Goal: Task Accomplishment & Management: Manage account settings

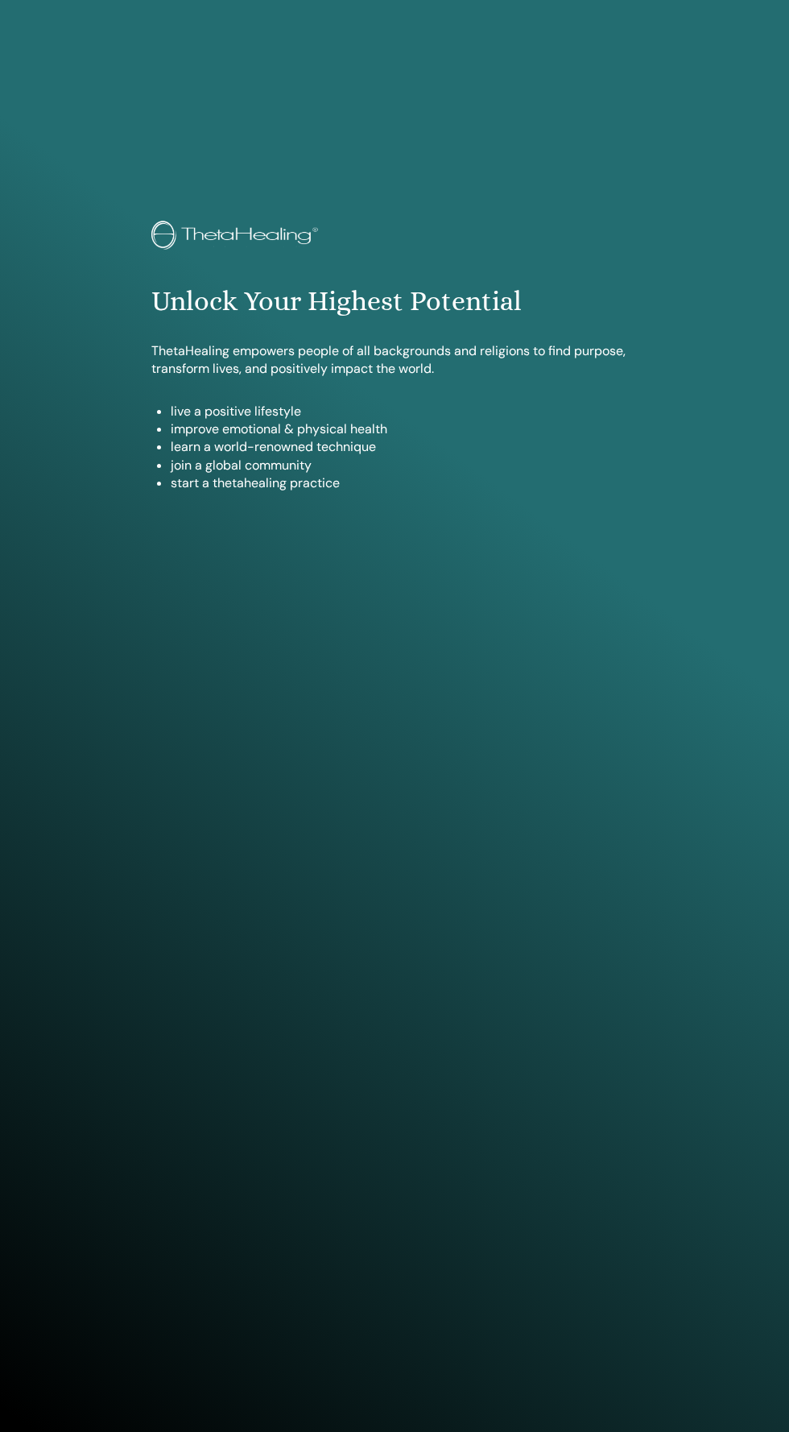
scroll to position [1308, 0]
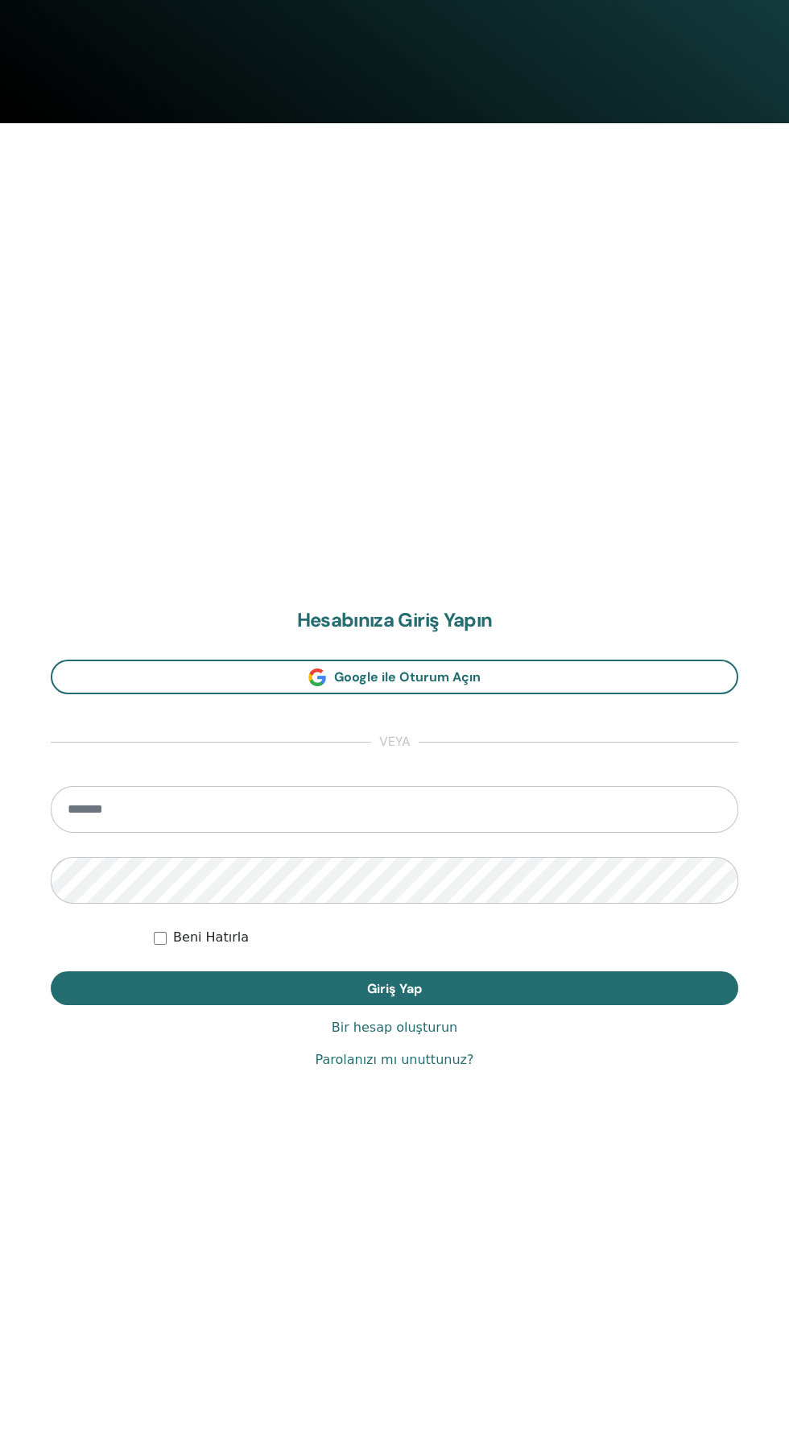
click at [420, 809] on input "email" at bounding box center [395, 809] width 688 height 47
type input "**********"
click at [51, 971] on button "Giriş Yap" at bounding box center [395, 988] width 688 height 34
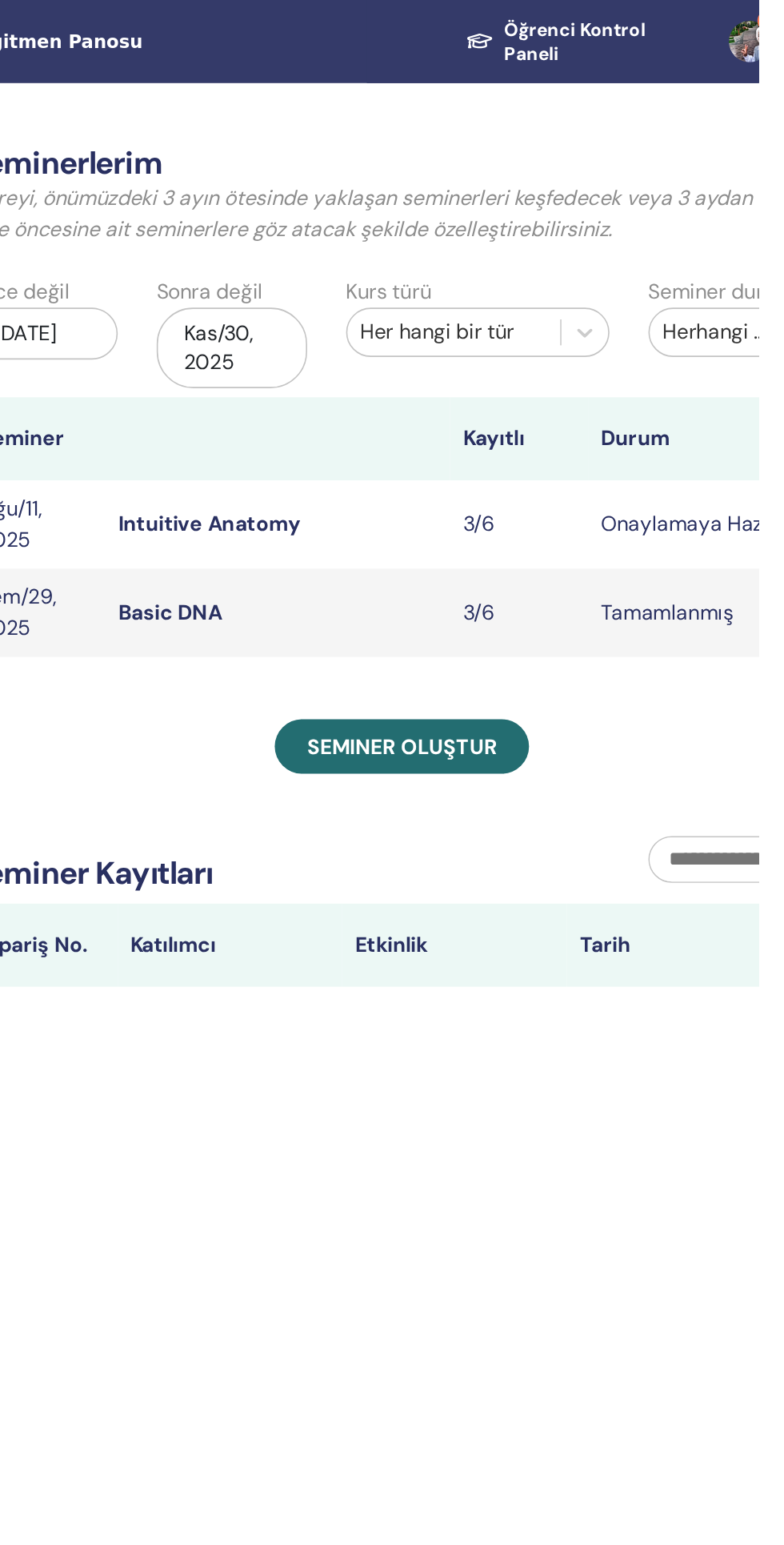
click at [455, 328] on link "Intuitive Anatomy" at bounding box center [445, 322] width 113 height 17
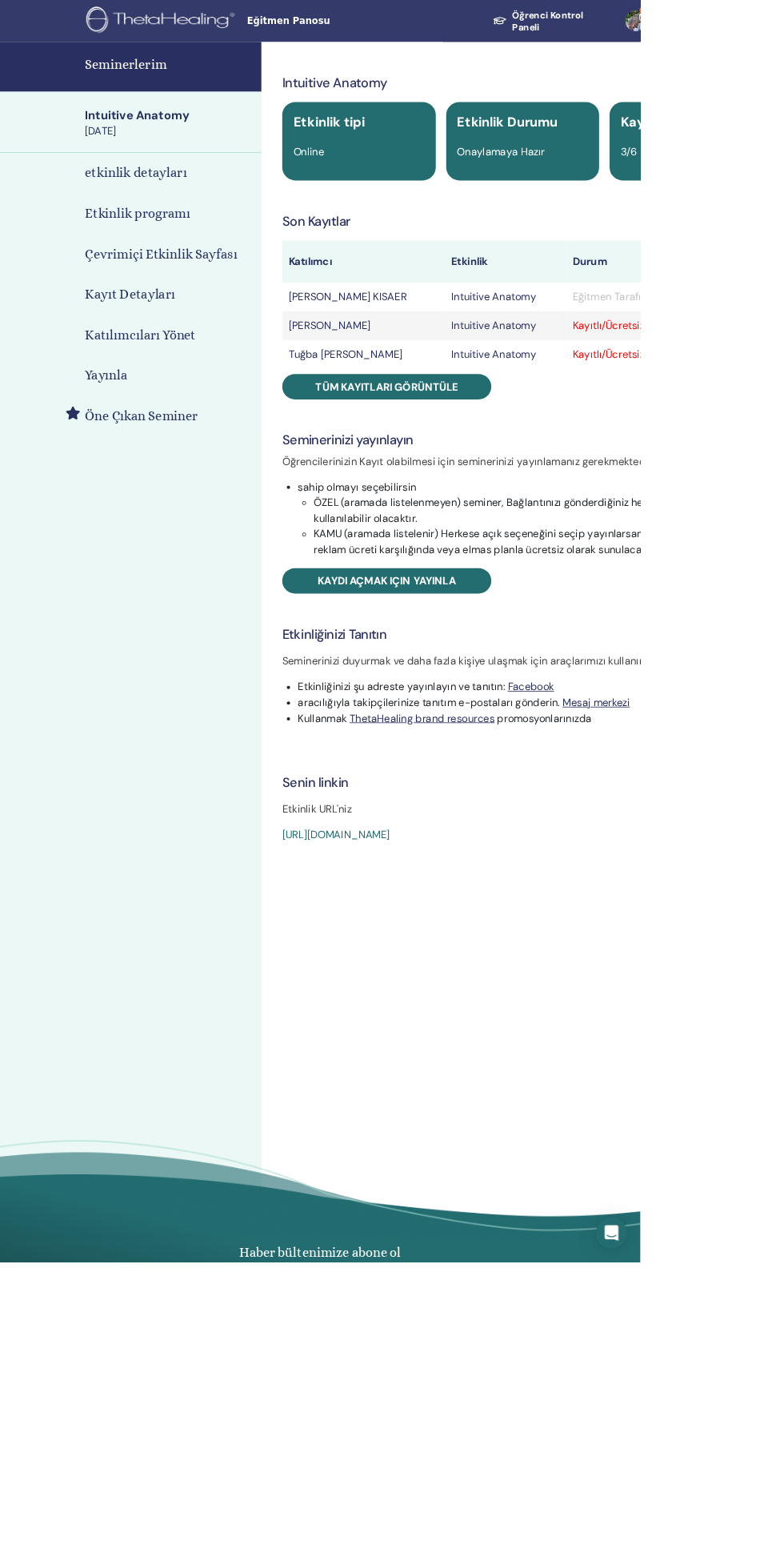
click at [472, 473] on span "Tüm kayıtları görüntüle" at bounding box center [474, 473] width 175 height 17
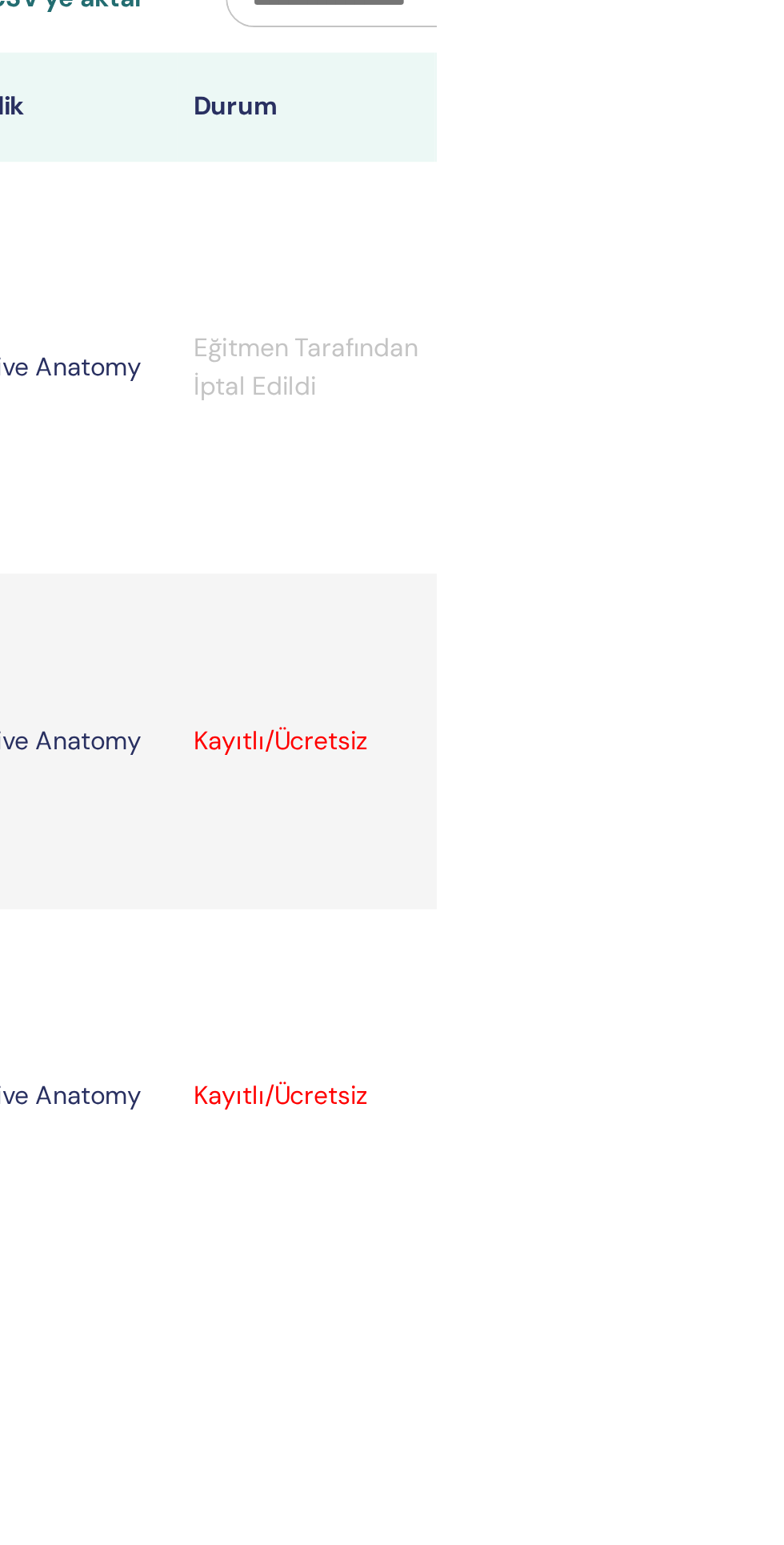
click at [783, 534] on icon at bounding box center [793, 540] width 5 height 13
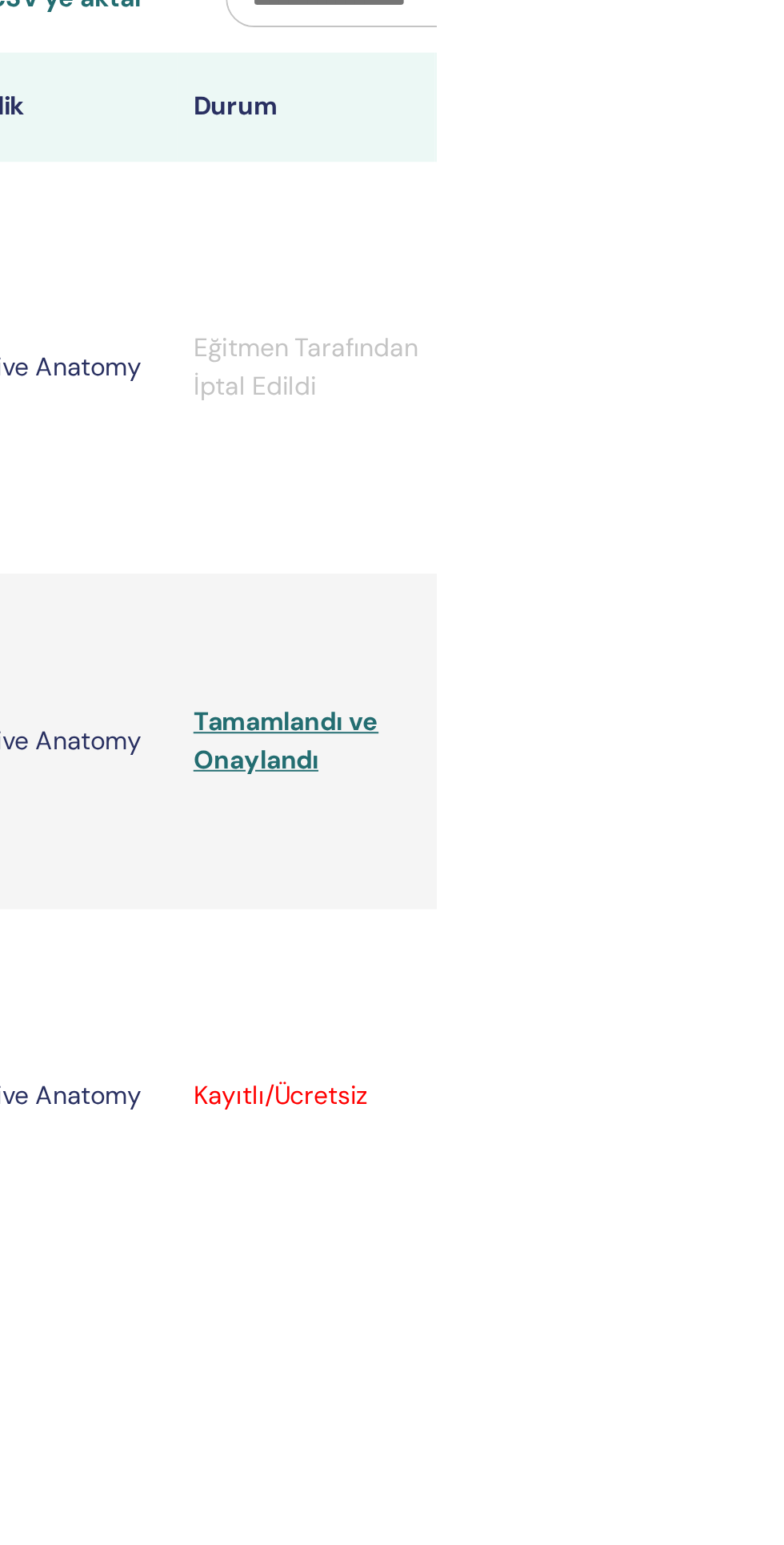
click at [783, 713] on icon at bounding box center [793, 719] width 5 height 13
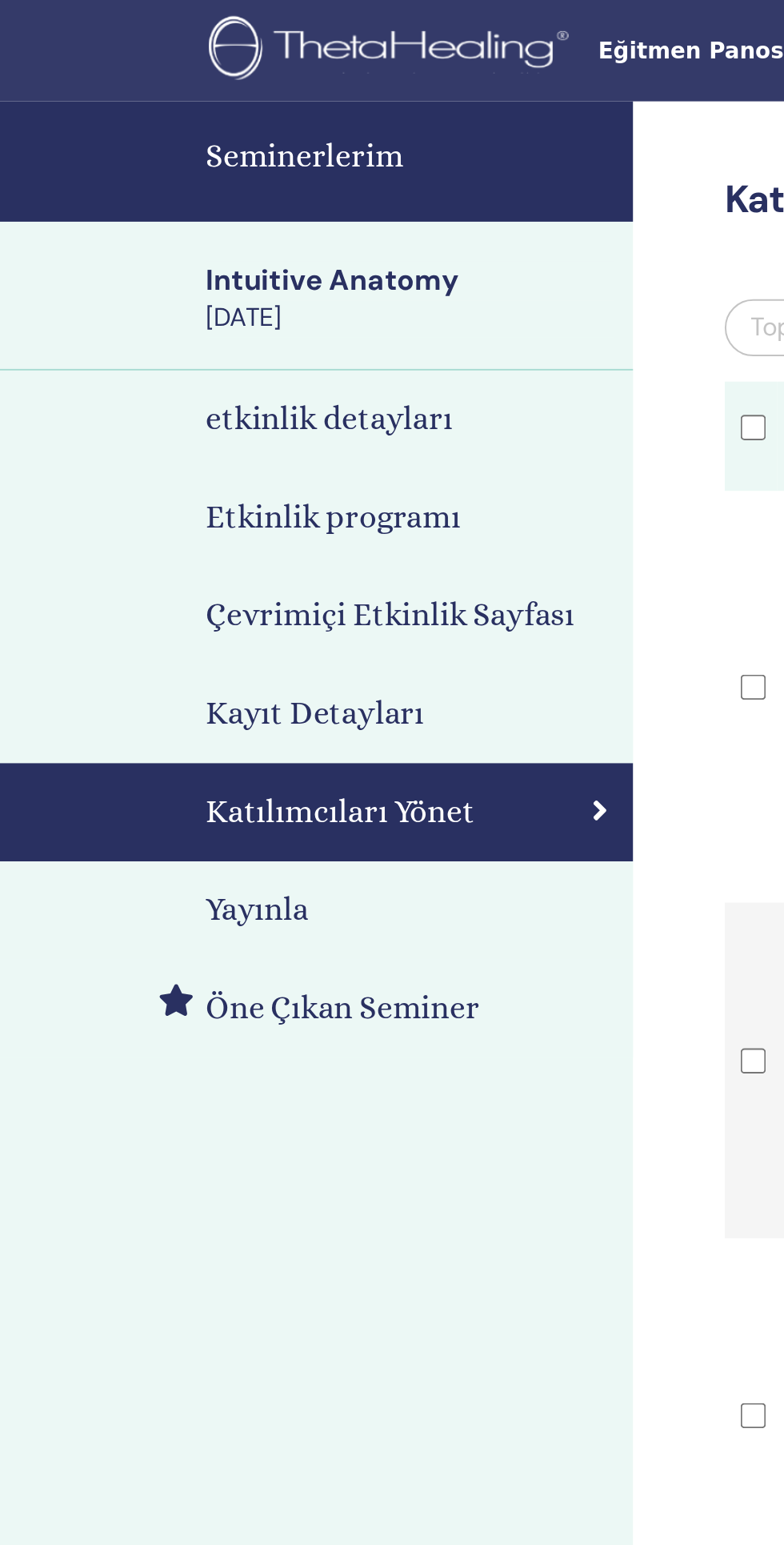
click at [177, 85] on h4 "Seminerlerim" at bounding box center [208, 80] width 207 height 24
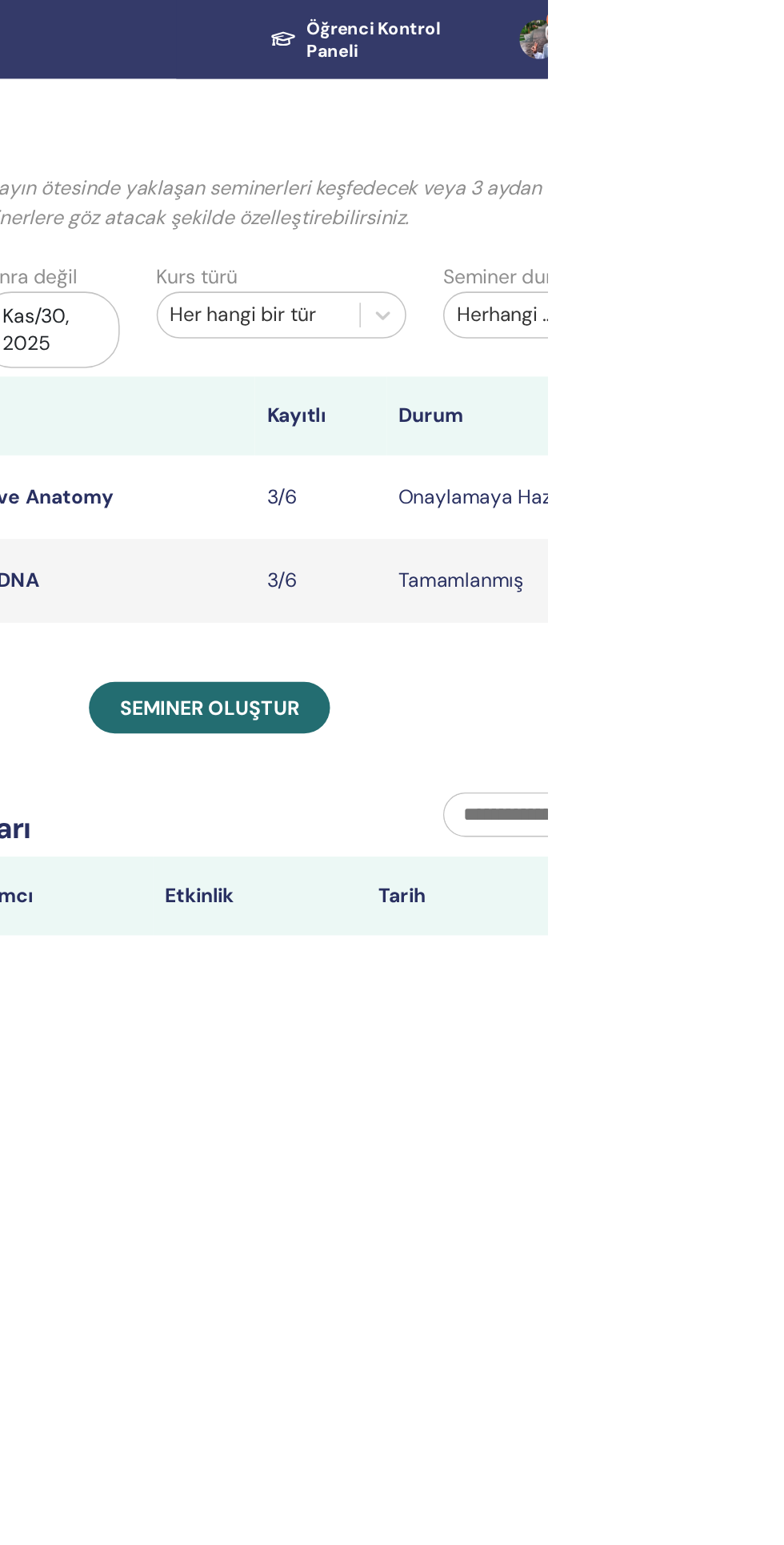
click at [783, 28] on link "1" at bounding box center [784, 26] width 62 height 52
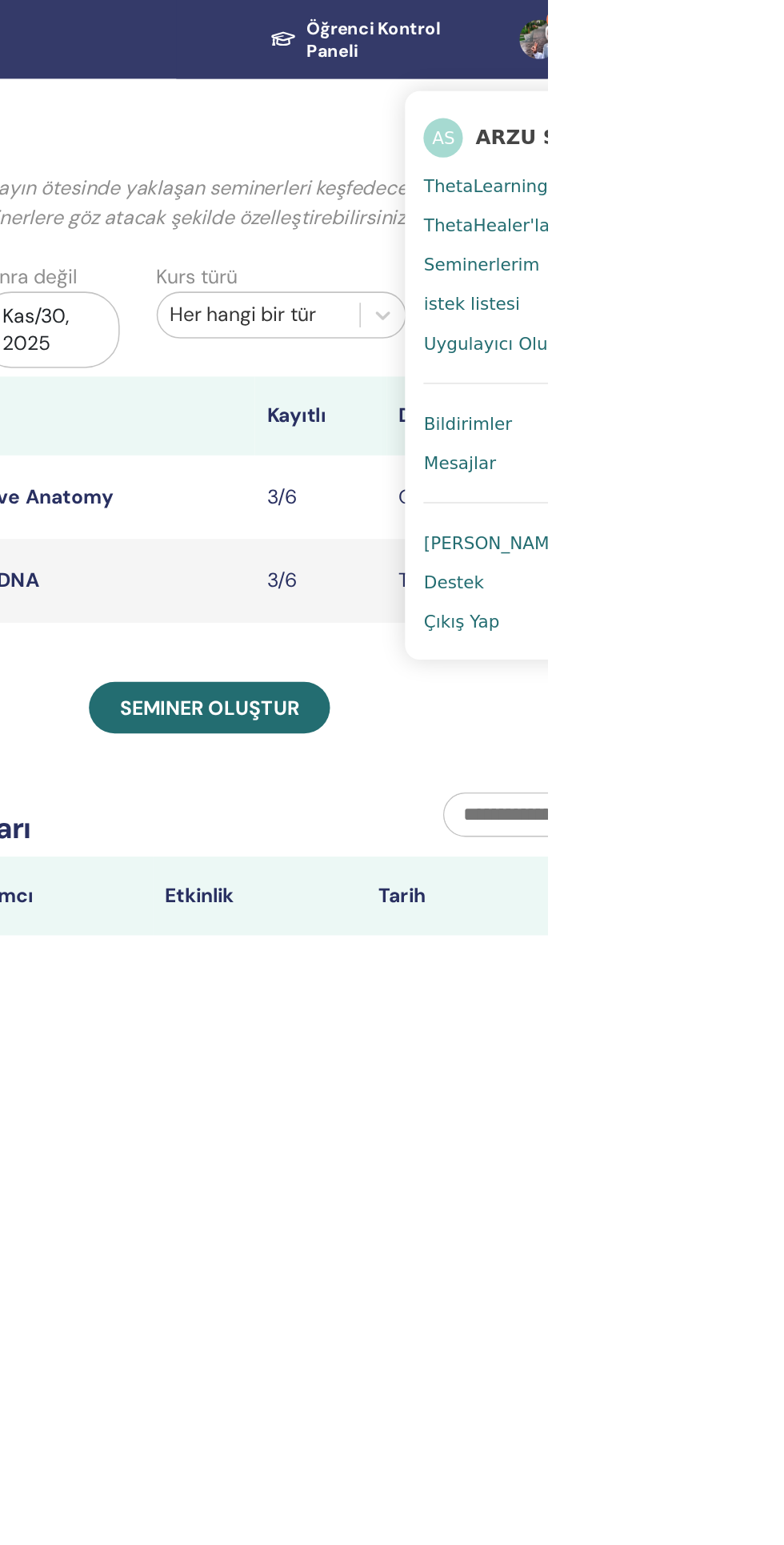
click at [767, 409] on link "Çıkış Yap" at bounding box center [781, 405] width 155 height 26
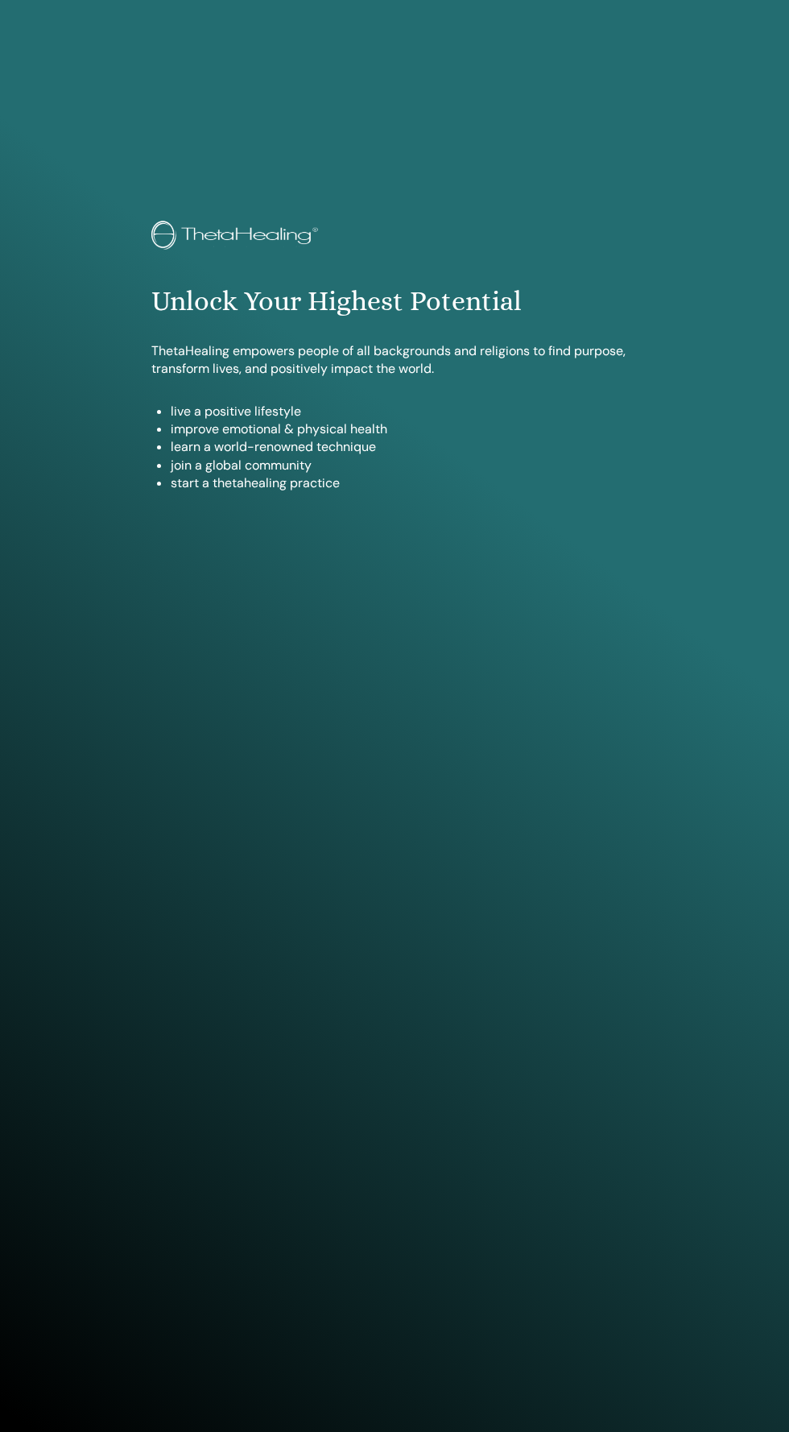
scroll to position [1308, 0]
